Goal: Task Accomplishment & Management: Manage account settings

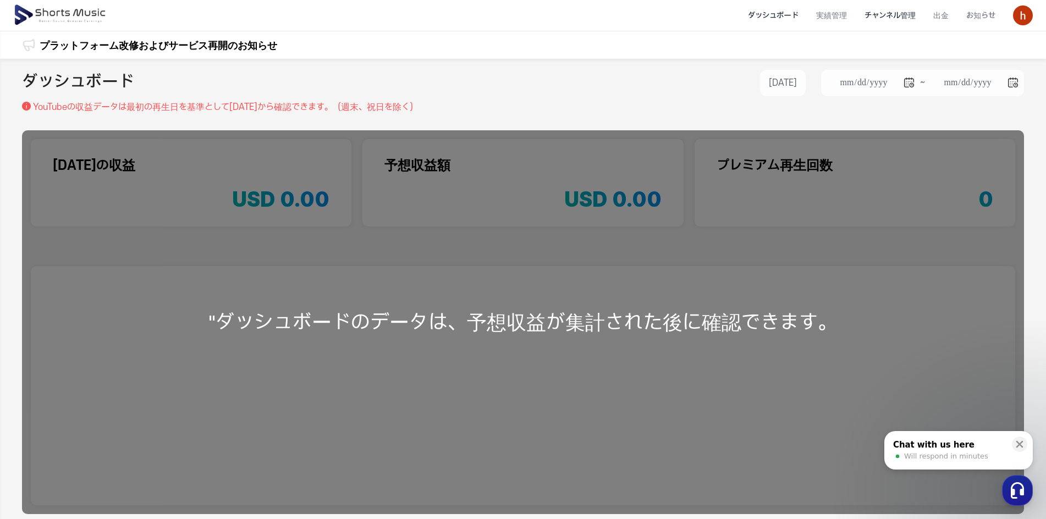
click at [897, 16] on li "チャンネル管理" at bounding box center [889, 15] width 69 height 29
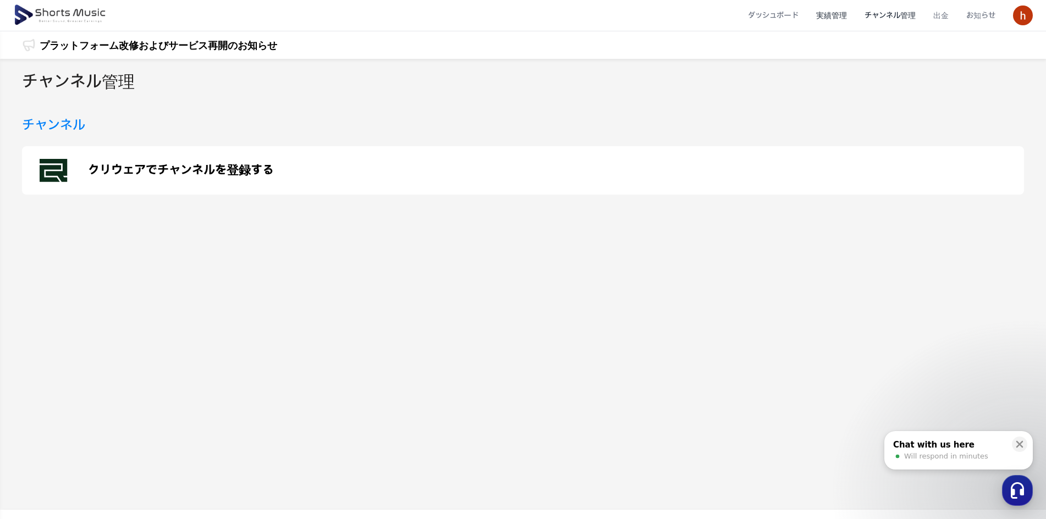
click at [836, 17] on li "実績管理" at bounding box center [831, 15] width 48 height 29
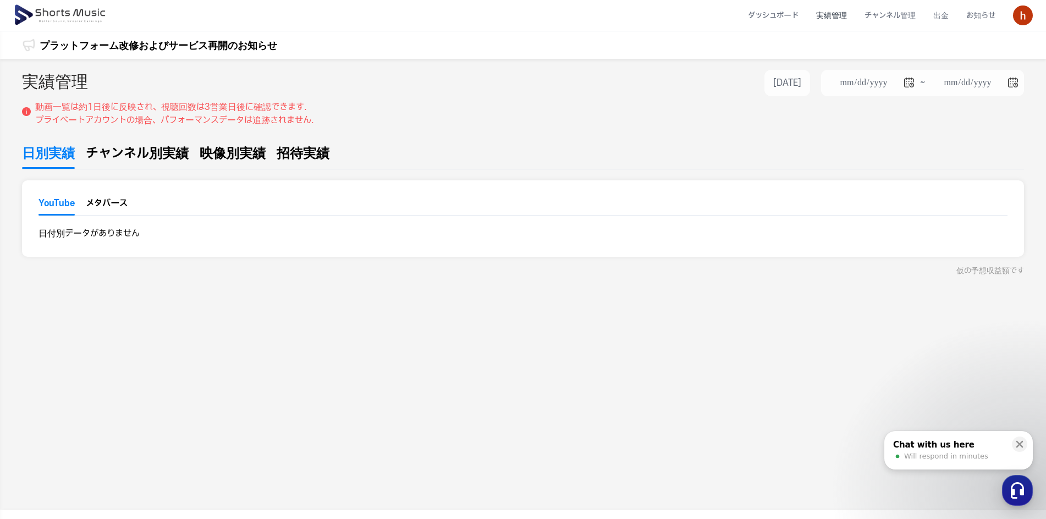
click at [153, 161] on span "チャンネル別実績" at bounding box center [137, 153] width 103 height 20
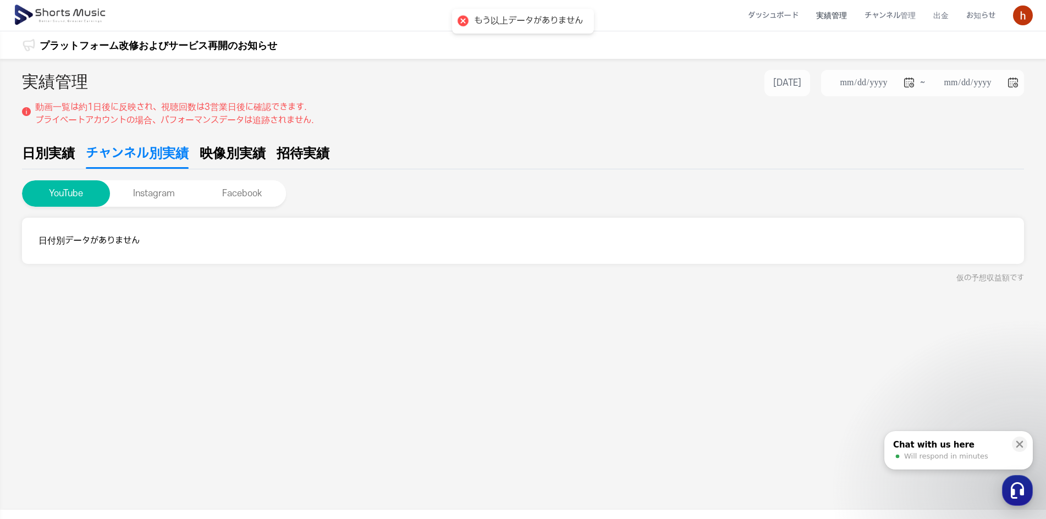
click at [226, 154] on span "映像別実績" at bounding box center [233, 153] width 66 height 20
type input "**********"
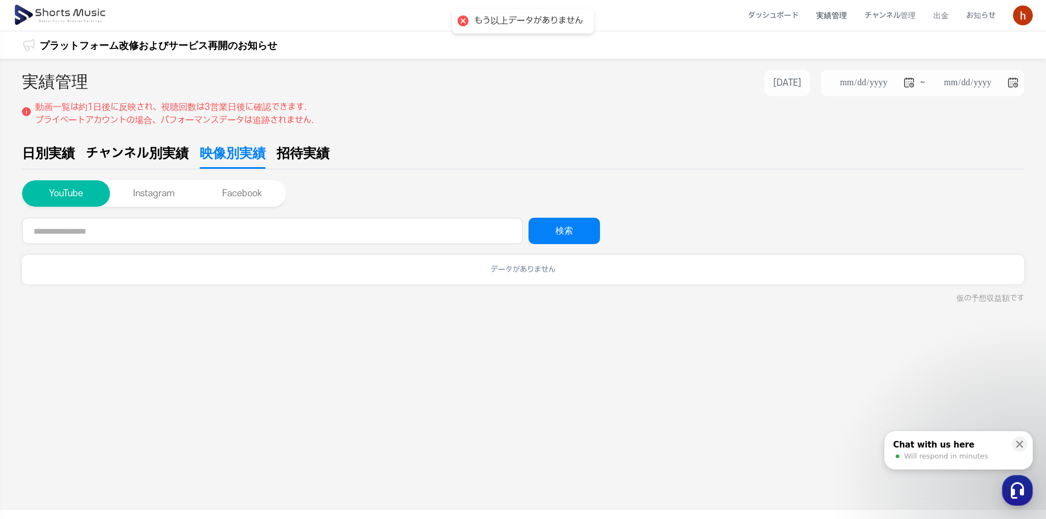
click at [302, 153] on span "招待実績" at bounding box center [303, 153] width 53 height 20
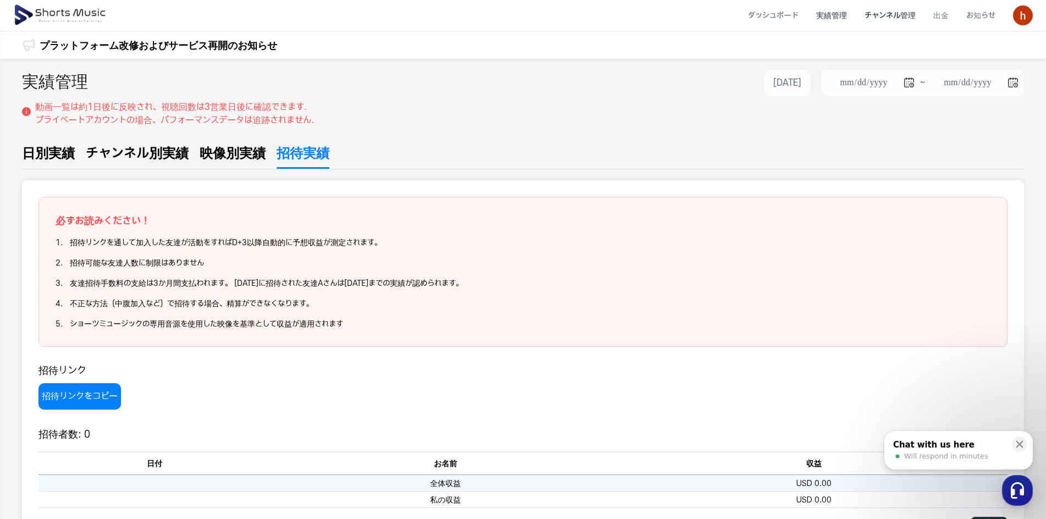
click at [893, 20] on li "チャンネル管理" at bounding box center [889, 15] width 69 height 29
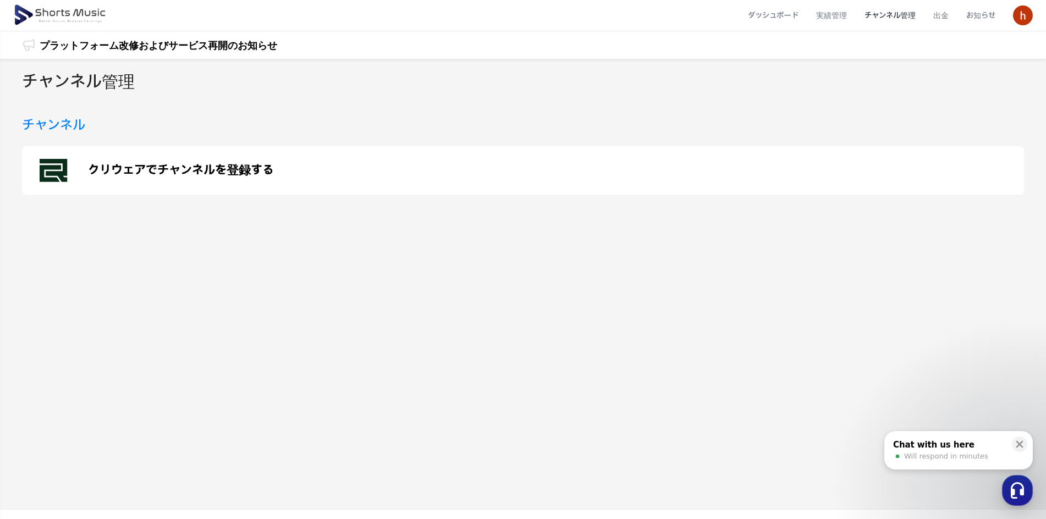
click at [886, 19] on li "チャンネル管理" at bounding box center [889, 15] width 69 height 29
click at [940, 17] on li "出金" at bounding box center [940, 15] width 33 height 29
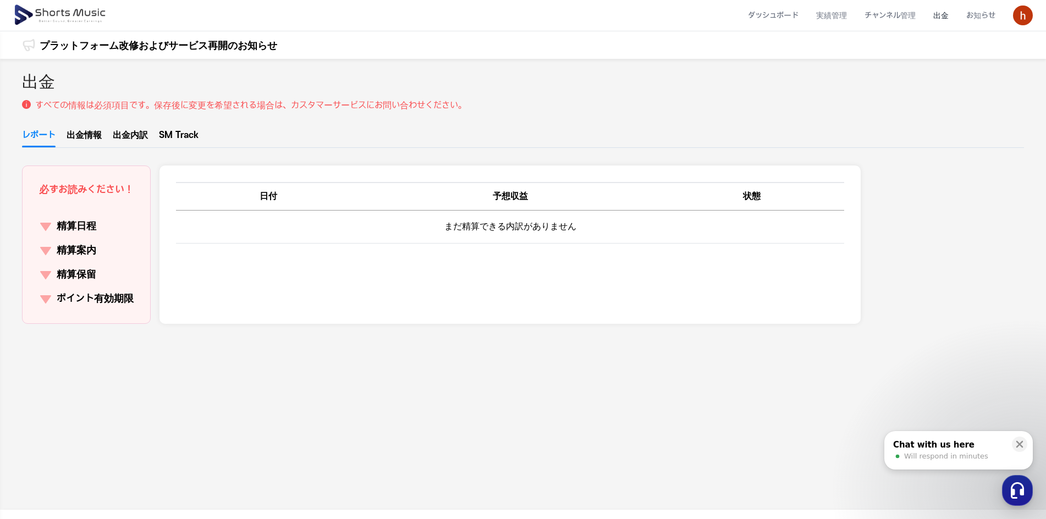
click at [95, 136] on link "出金情報" at bounding box center [84, 138] width 35 height 19
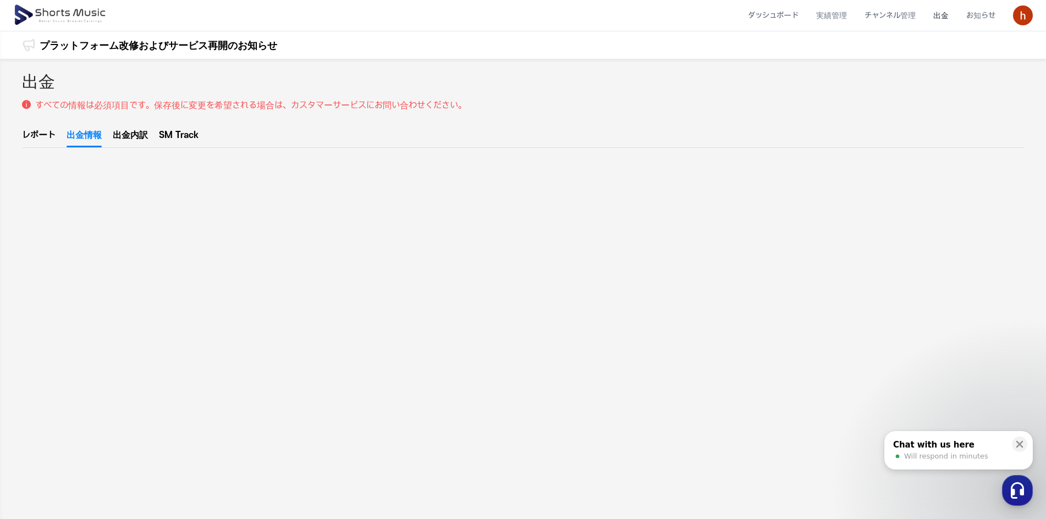
scroll to position [220, 0]
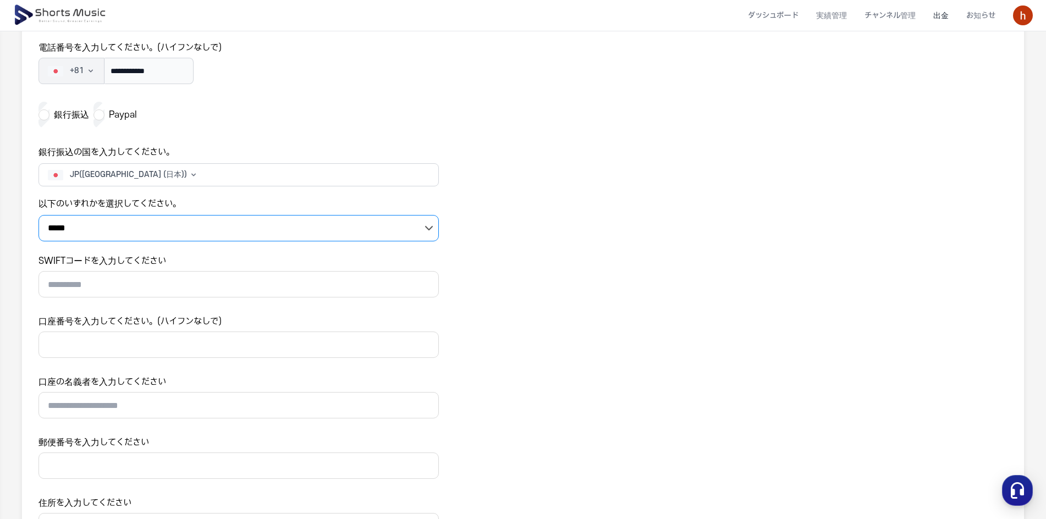
click at [426, 223] on select "***** *********" at bounding box center [238, 228] width 400 height 26
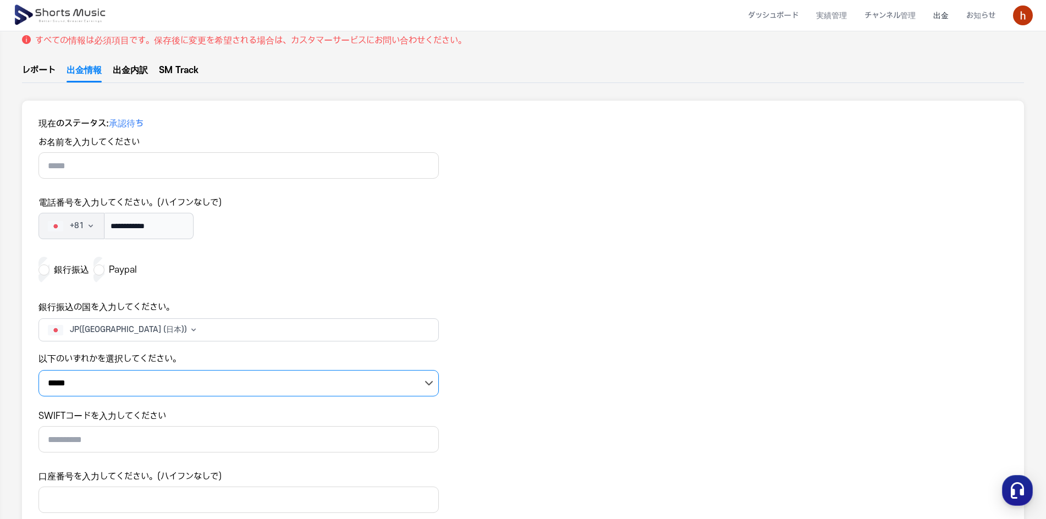
scroll to position [0, 0]
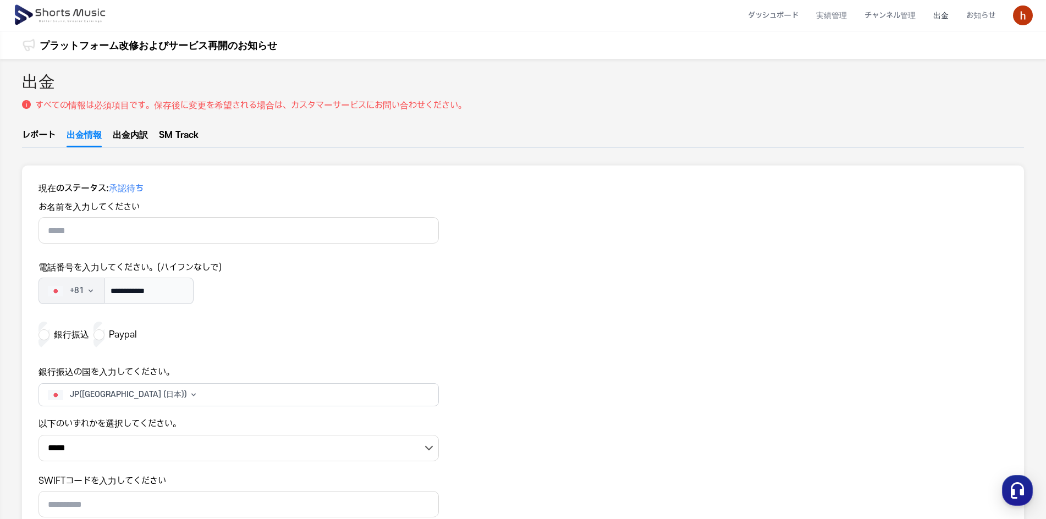
click at [190, 134] on link "SM Track" at bounding box center [179, 138] width 40 height 19
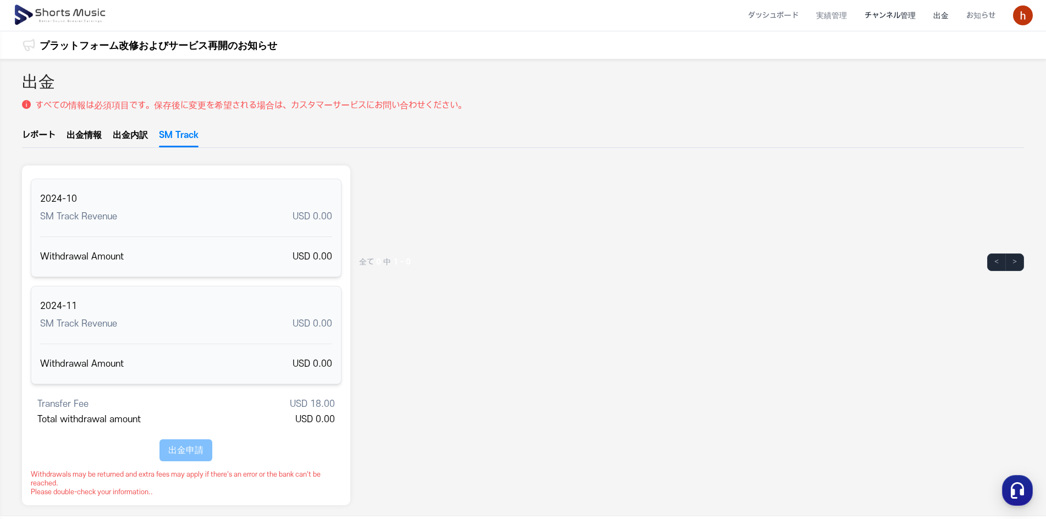
click at [881, 15] on li "チャンネル管理" at bounding box center [889, 15] width 69 height 29
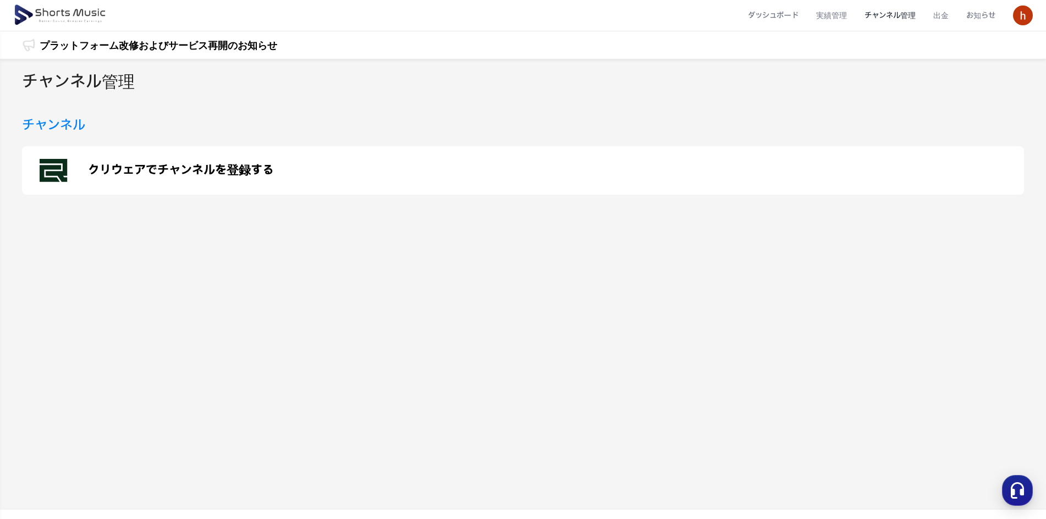
click at [197, 176] on p "クリウェアでチャンネルを登録する" at bounding box center [181, 170] width 186 height 13
